Goal: Find specific page/section: Find specific page/section

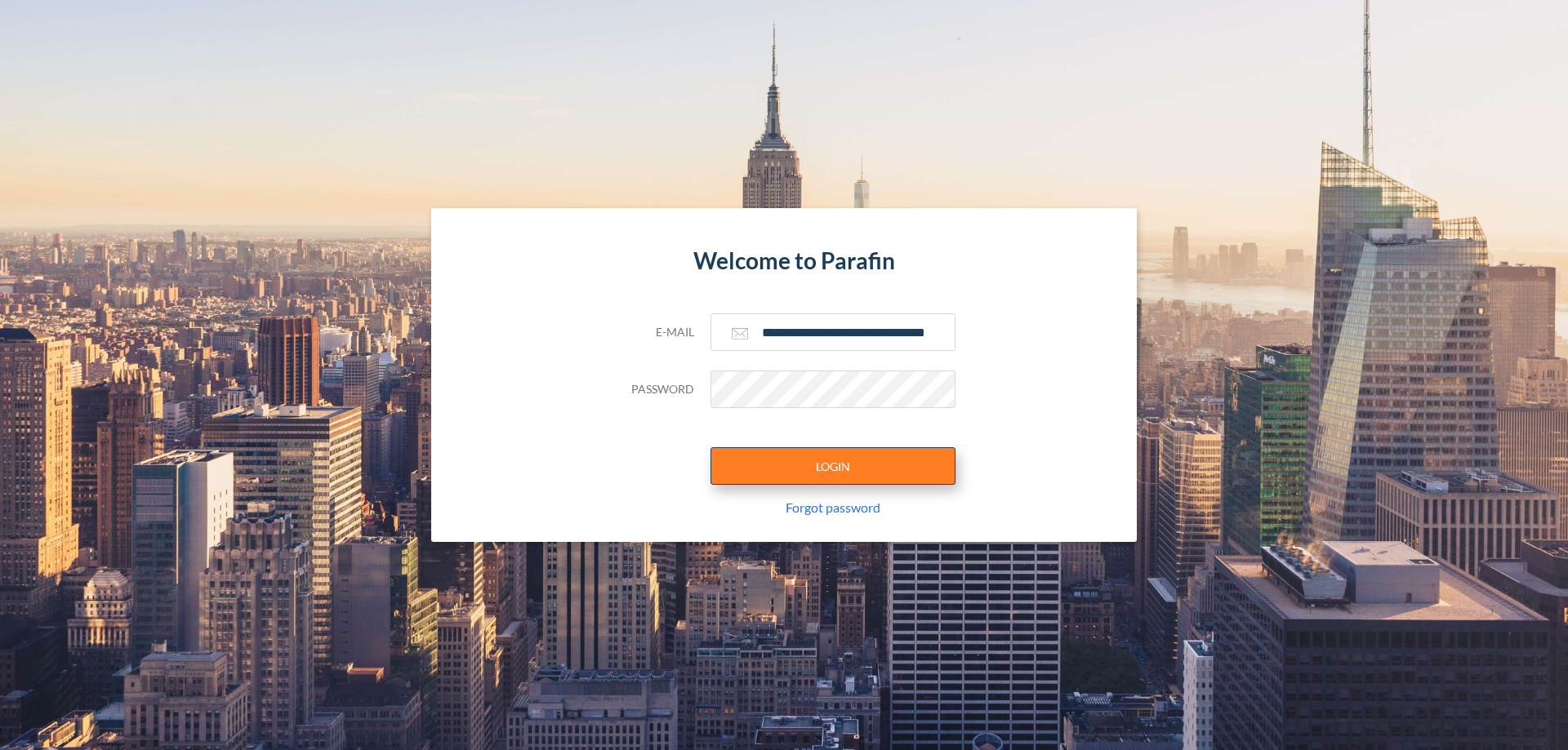
click at [833, 466] on button "LOGIN" at bounding box center [833, 466] width 245 height 38
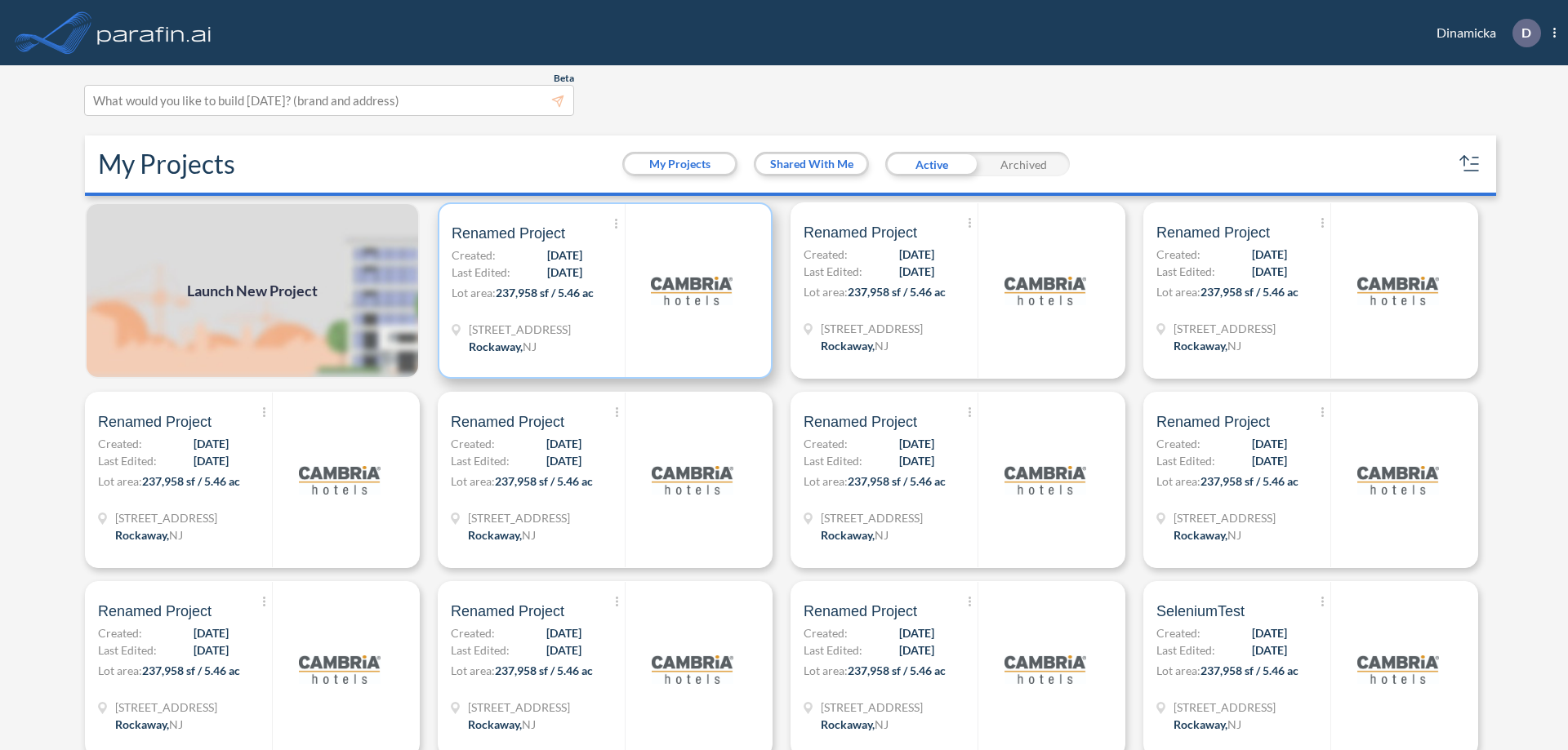
scroll to position [4, 0]
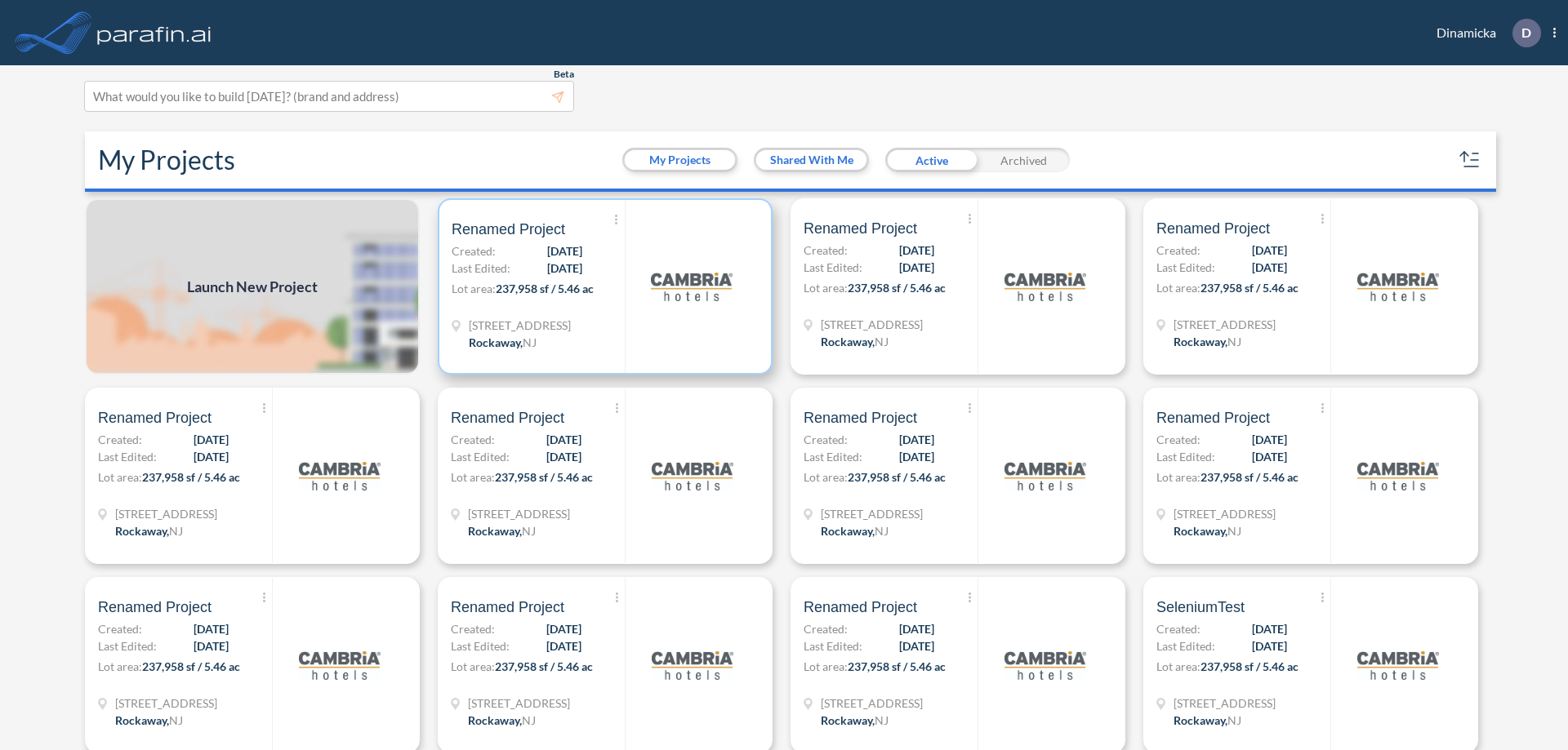
click at [602, 287] on p "Lot area: 237,958 sf / 5.46 ac" at bounding box center [538, 292] width 173 height 23
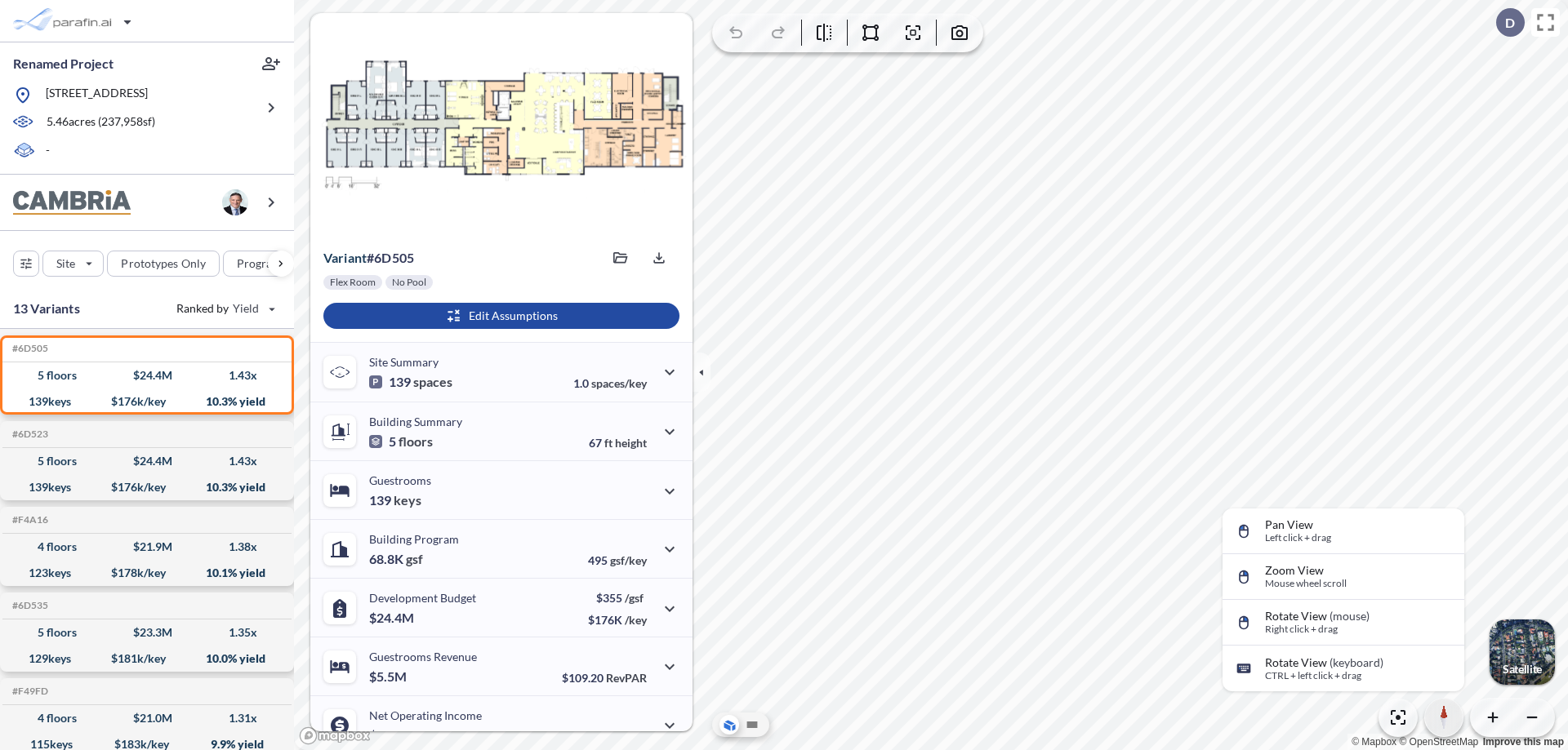
click at [1444, 717] on icon "button" at bounding box center [1444, 711] width 8 height 14
